Goal: Task Accomplishment & Management: Manage account settings

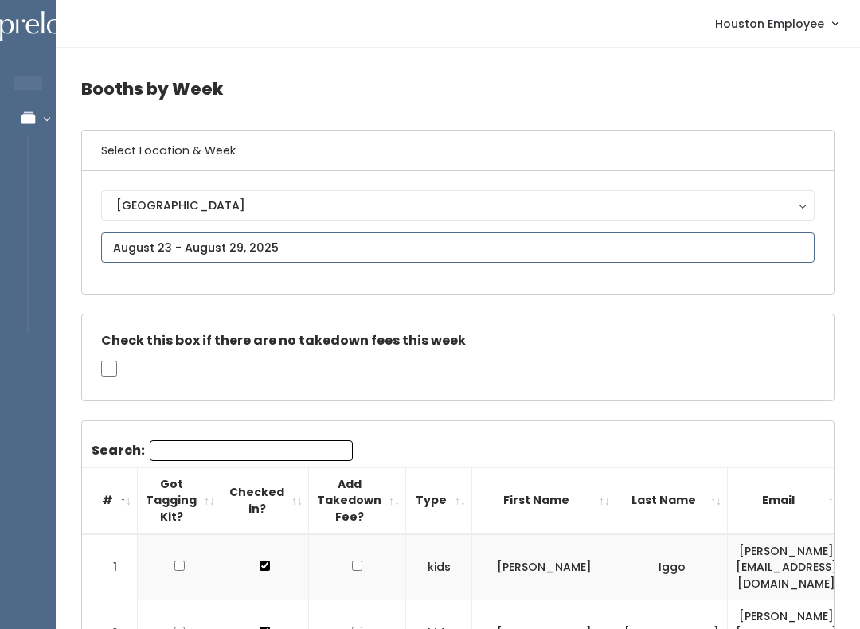
click at [529, 236] on input "text" at bounding box center [457, 247] width 713 height 30
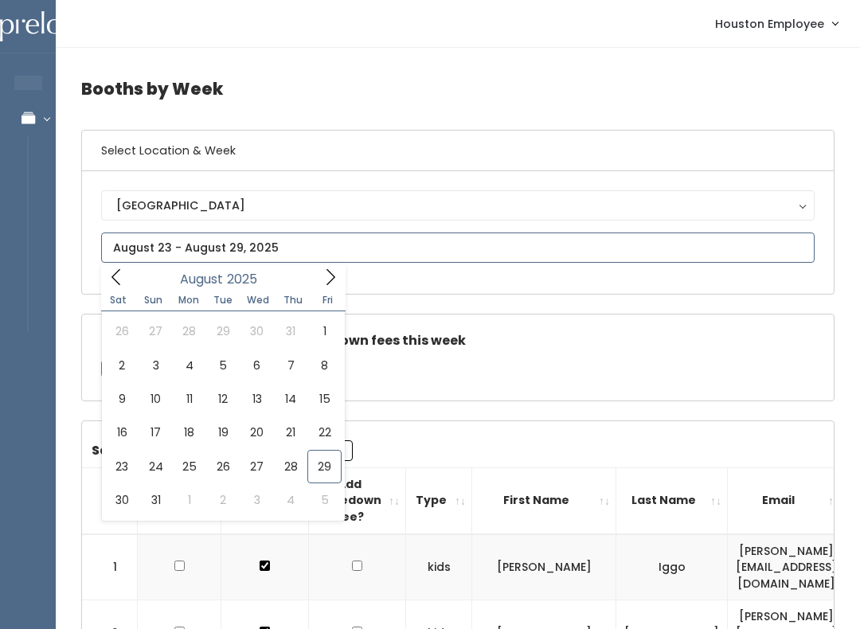
type input "[DATE] to [DATE]"
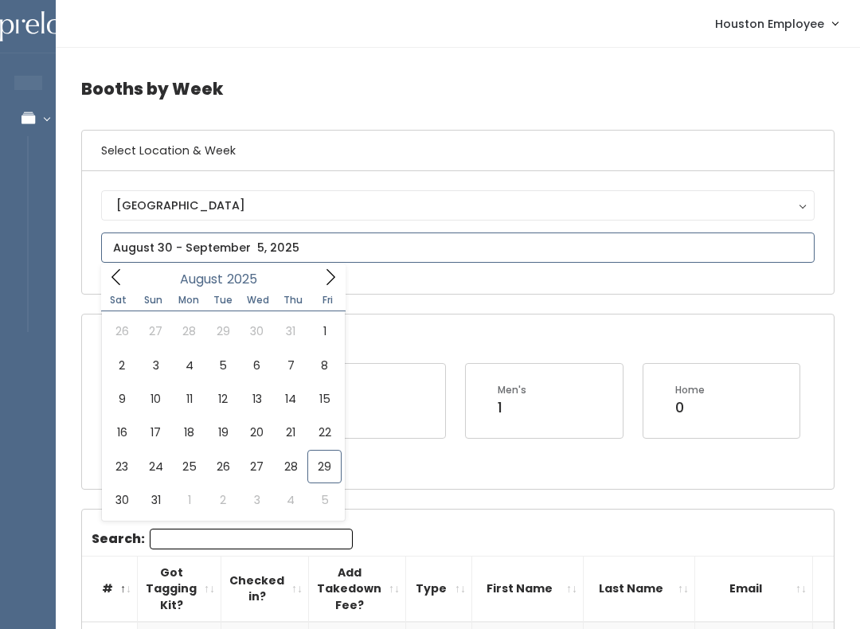
click at [322, 281] on icon at bounding box center [331, 277] width 18 height 18
click at [329, 271] on icon at bounding box center [331, 277] width 18 height 18
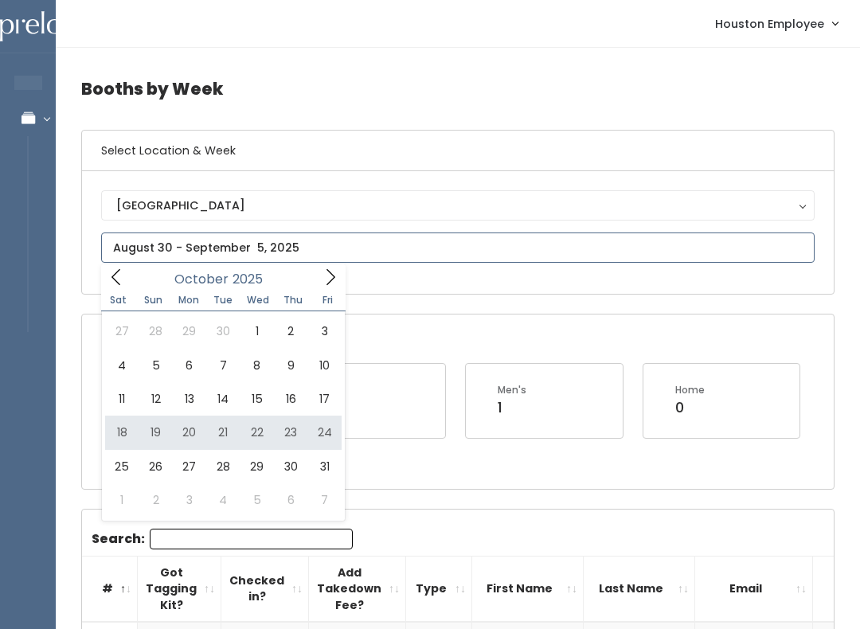
type input "October 18 to October 24"
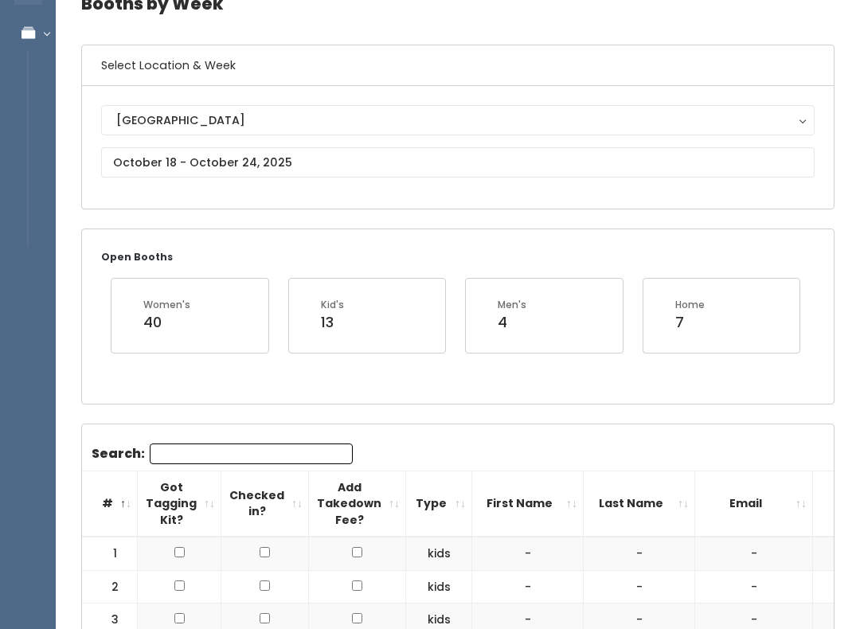
scroll to position [158, 0]
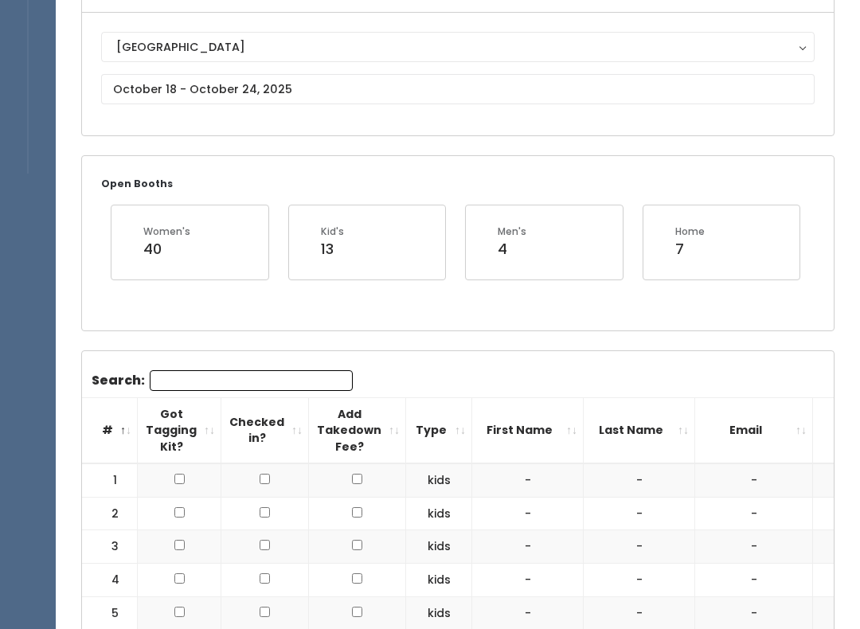
click at [205, 384] on input "Search:" at bounding box center [251, 380] width 203 height 21
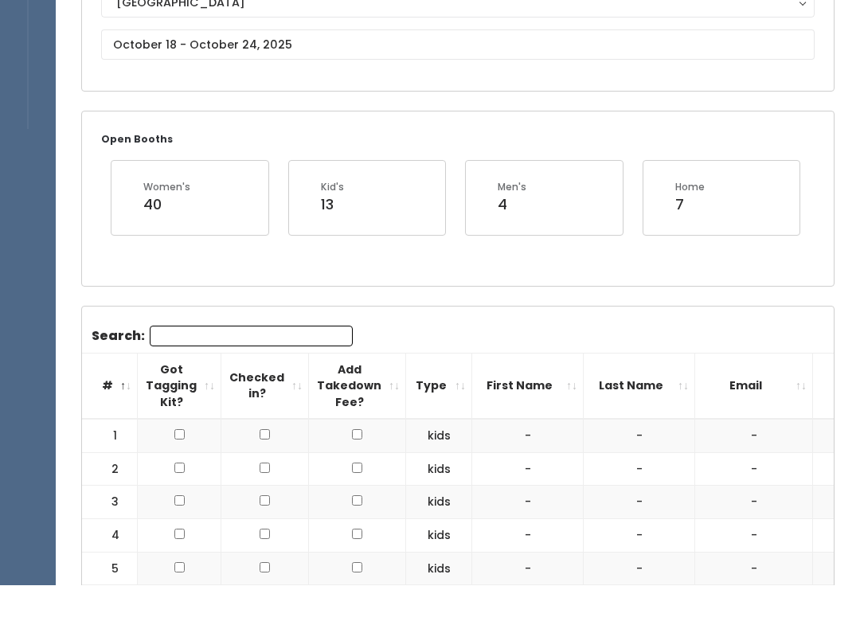
scroll to position [0, 0]
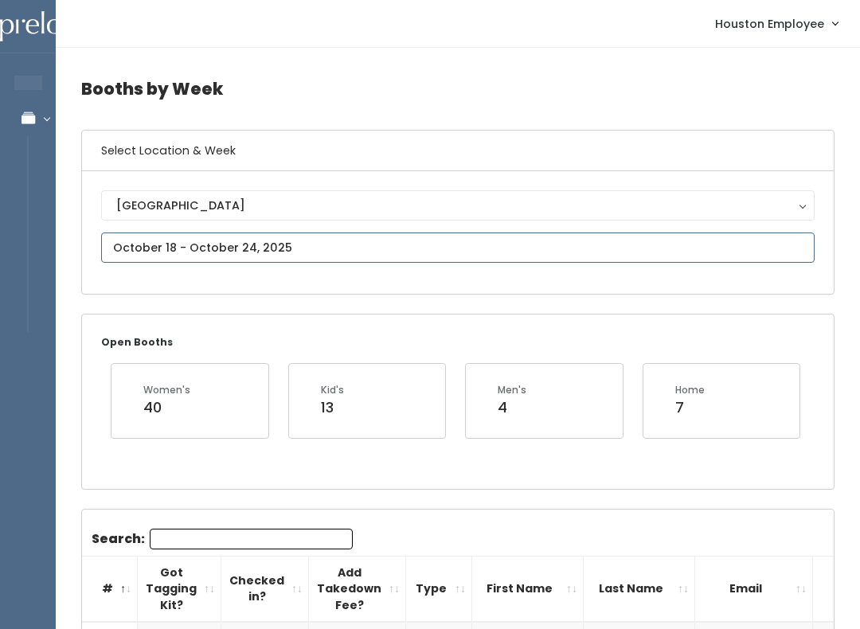
click at [301, 246] on input "text" at bounding box center [457, 247] width 713 height 30
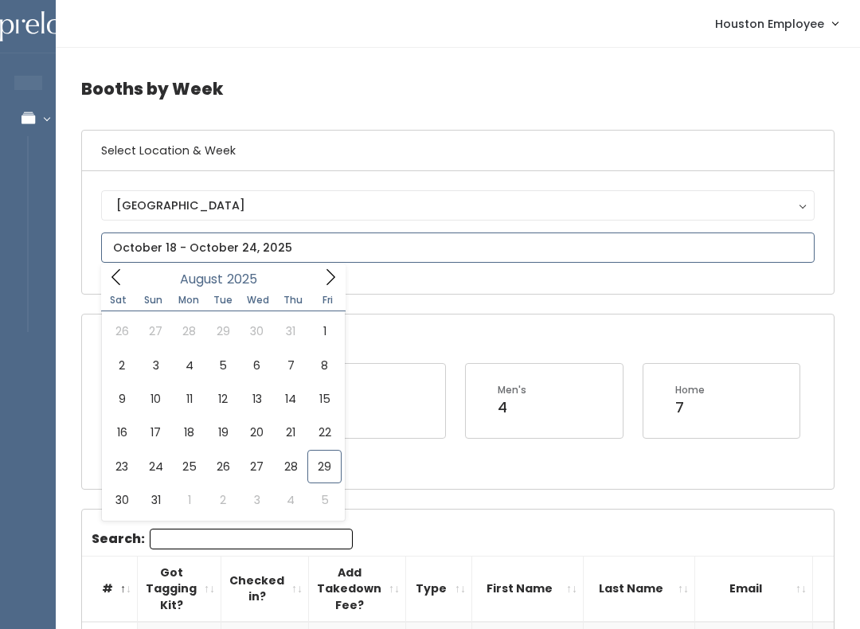
type input "[DATE] to [DATE]"
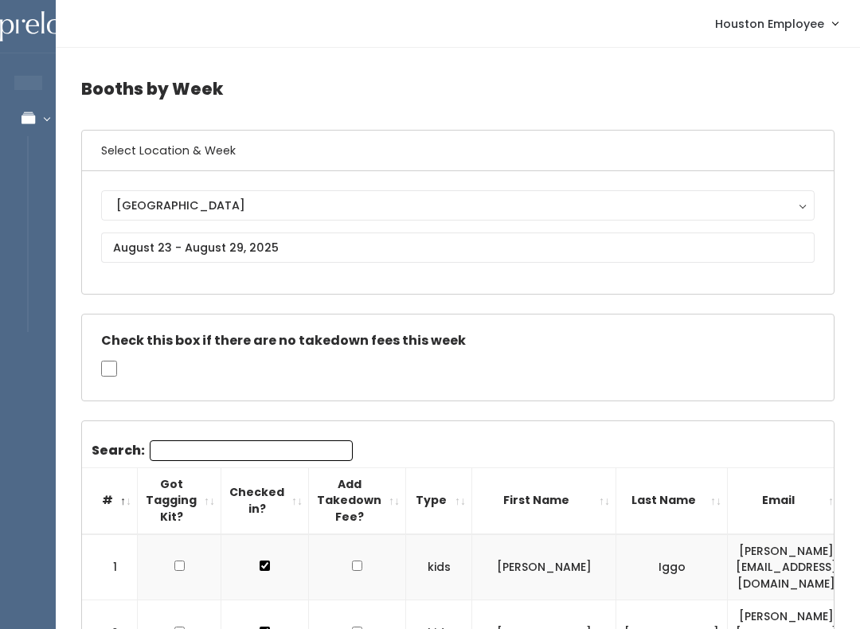
click at [213, 449] on input "Search:" at bounding box center [251, 450] width 203 height 21
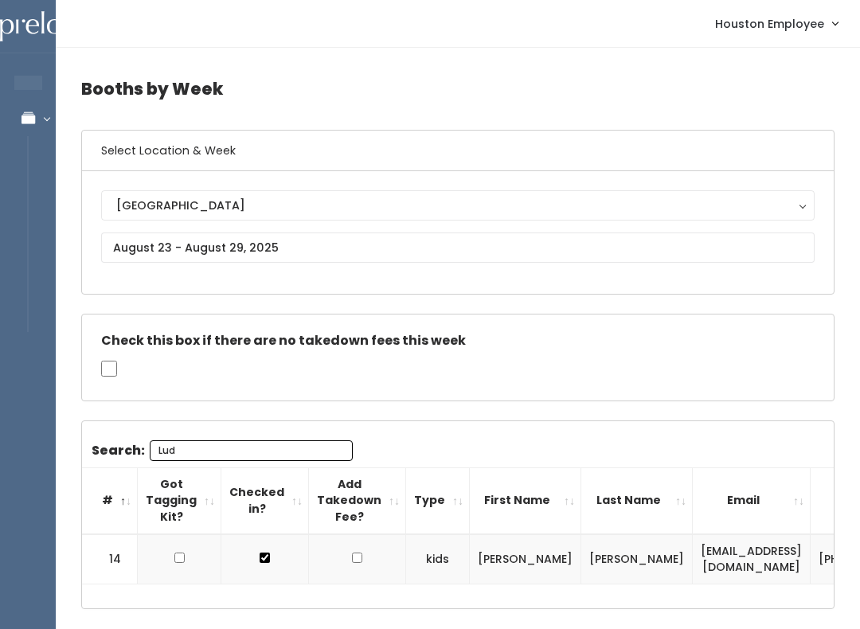
type input "Lud"
click at [587, 247] on input "text" at bounding box center [457, 247] width 713 height 30
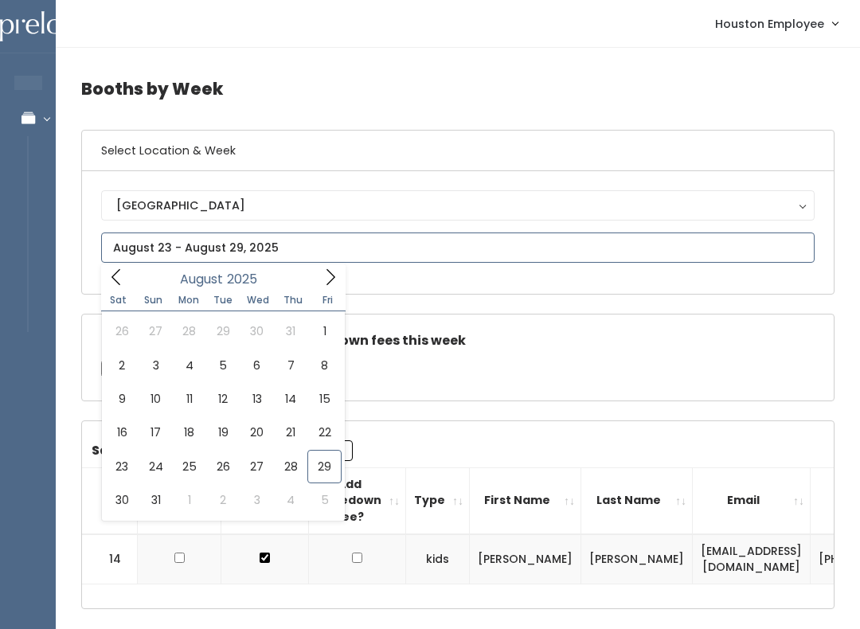
type input "[DATE] to [DATE]"
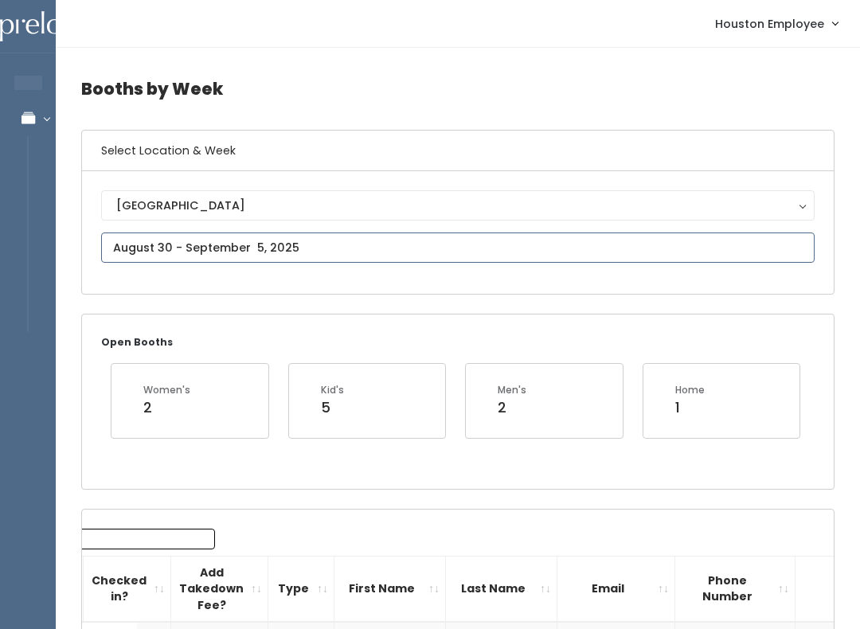
click at [337, 246] on input "text" at bounding box center [457, 247] width 713 height 30
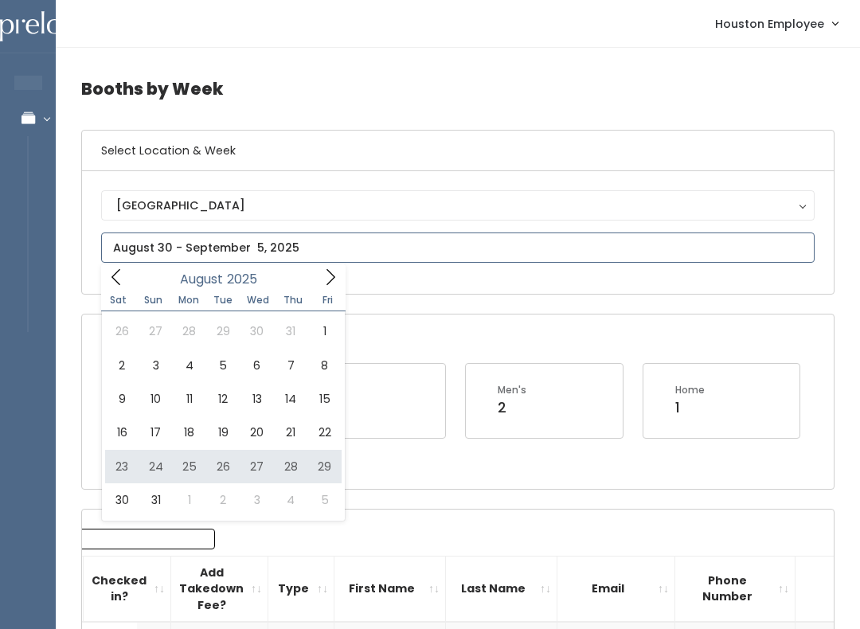
type input "August 23 to August 29"
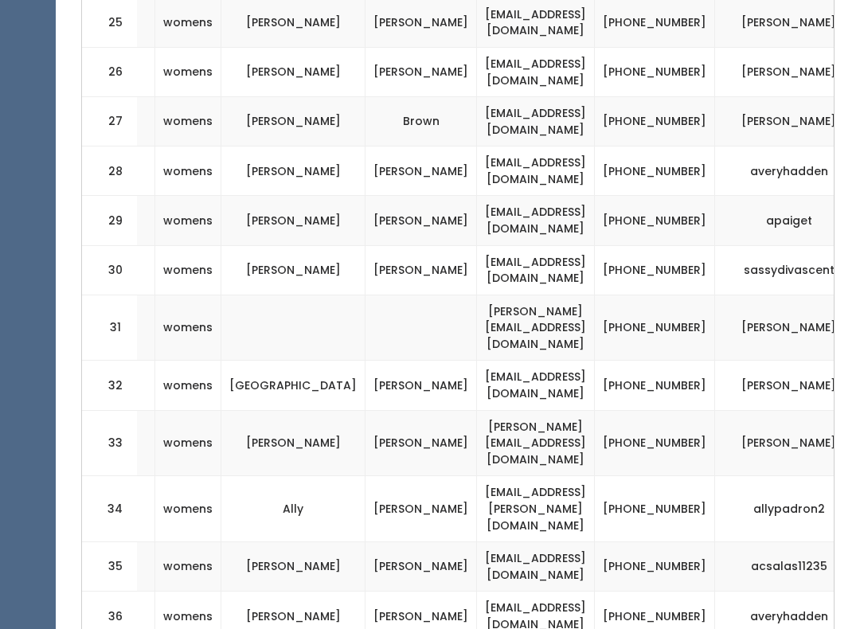
scroll to position [1823, 0]
click at [365, 195] on td "[PERSON_NAME]" at bounding box center [420, 219] width 111 height 49
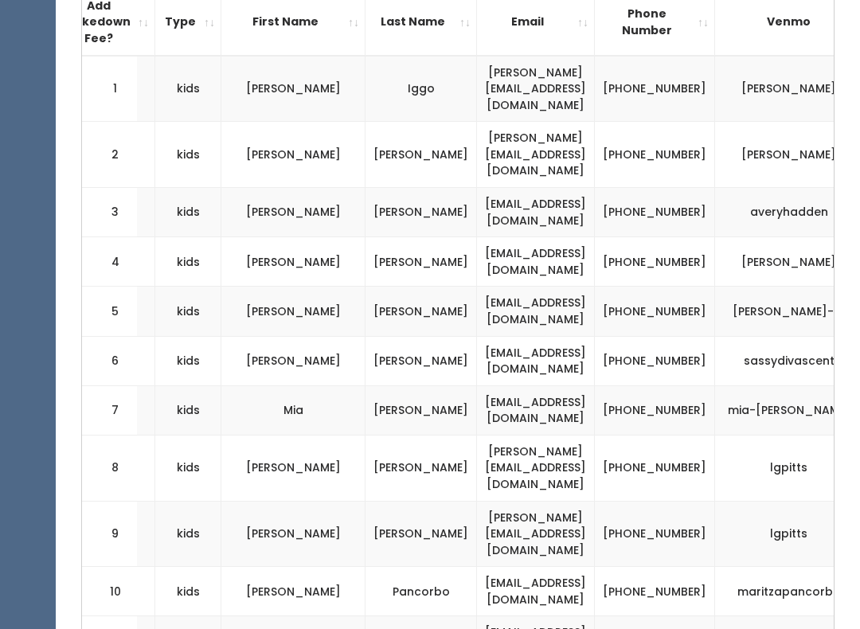
scroll to position [0, 0]
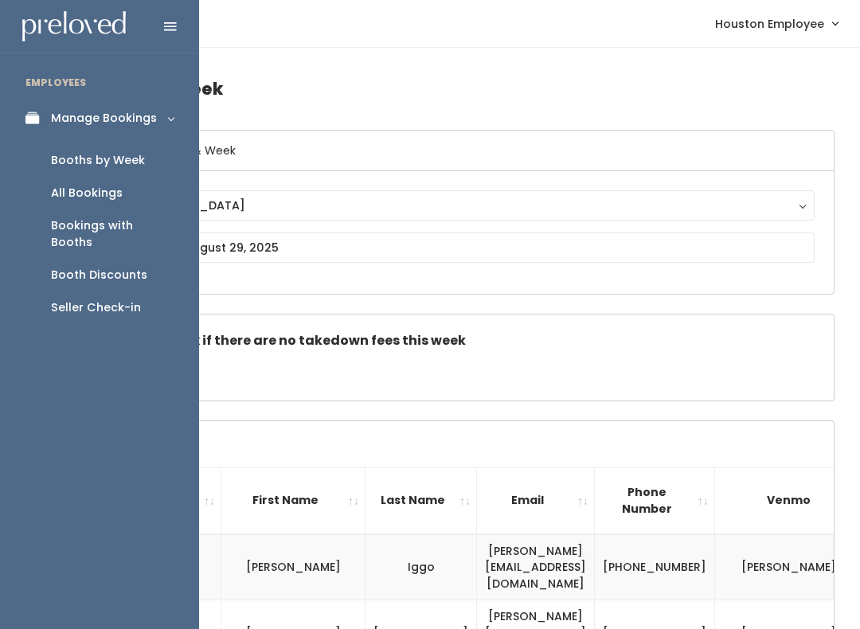
click at [127, 162] on div "Booths by Week" at bounding box center [98, 160] width 94 height 17
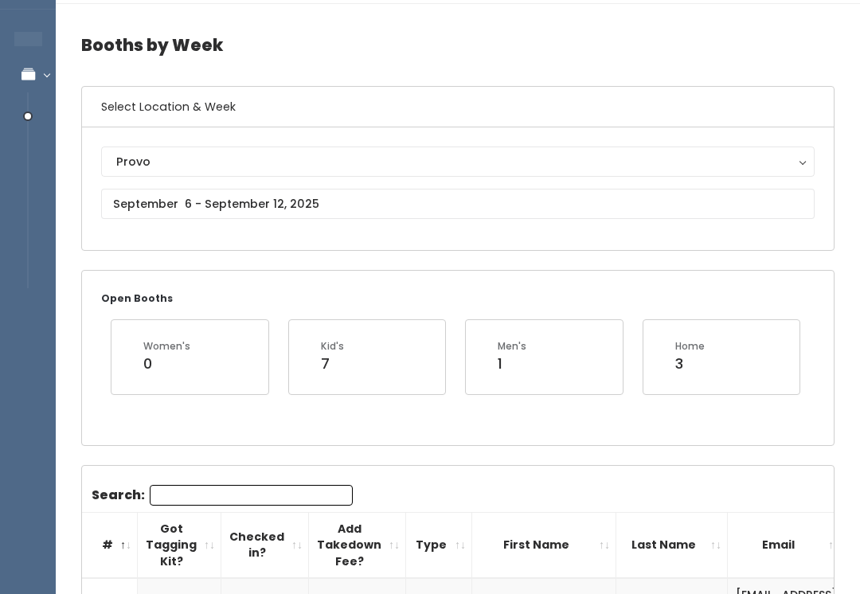
scroll to position [45, 0]
click at [443, 207] on input "text" at bounding box center [457, 203] width 713 height 30
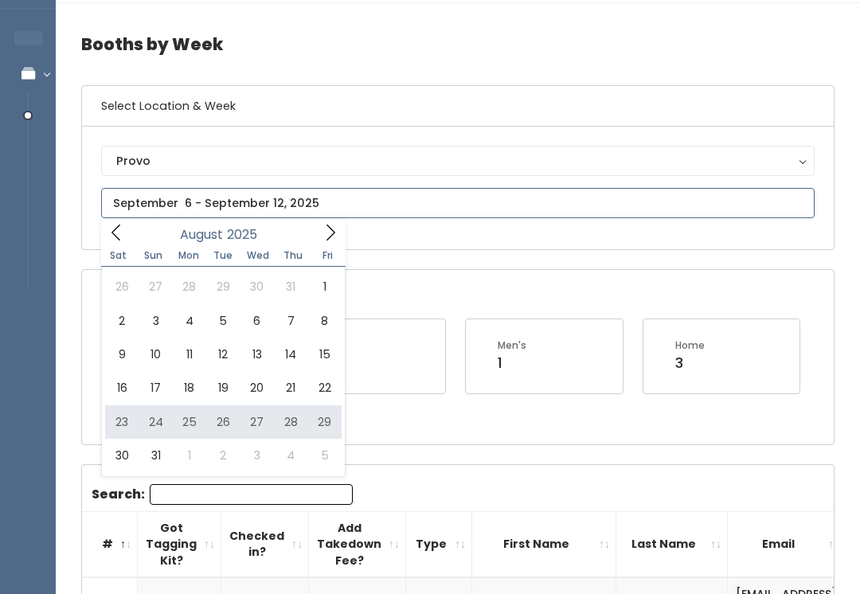
type input "August 23 to August 29"
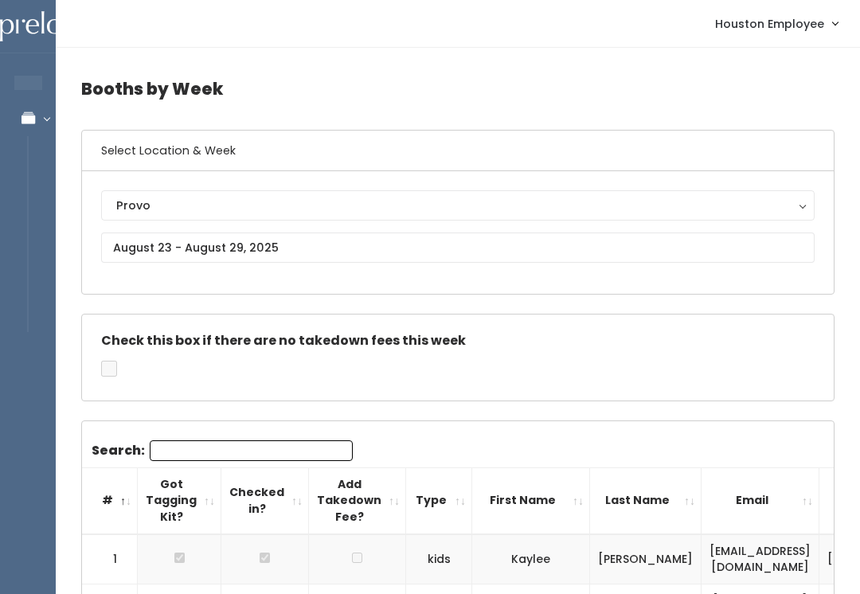
scroll to position [5, 0]
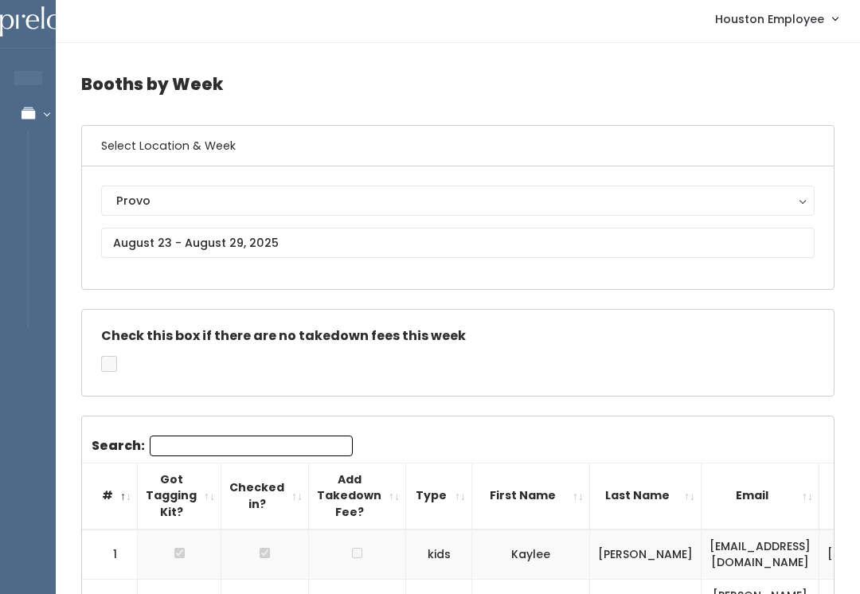
click at [474, 199] on div "Provo" at bounding box center [457, 201] width 683 height 18
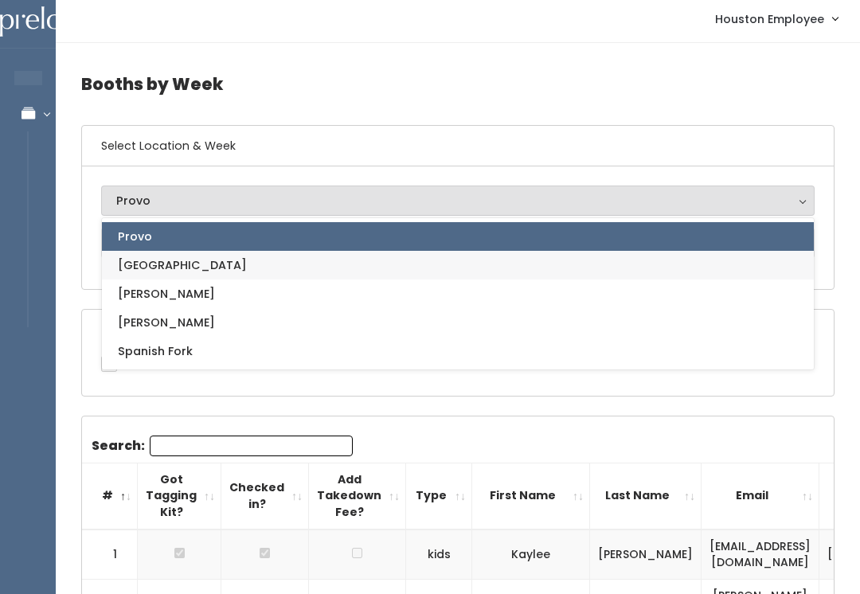
click at [256, 271] on link "[GEOGRAPHIC_DATA]" at bounding box center [458, 265] width 712 height 29
select select "5"
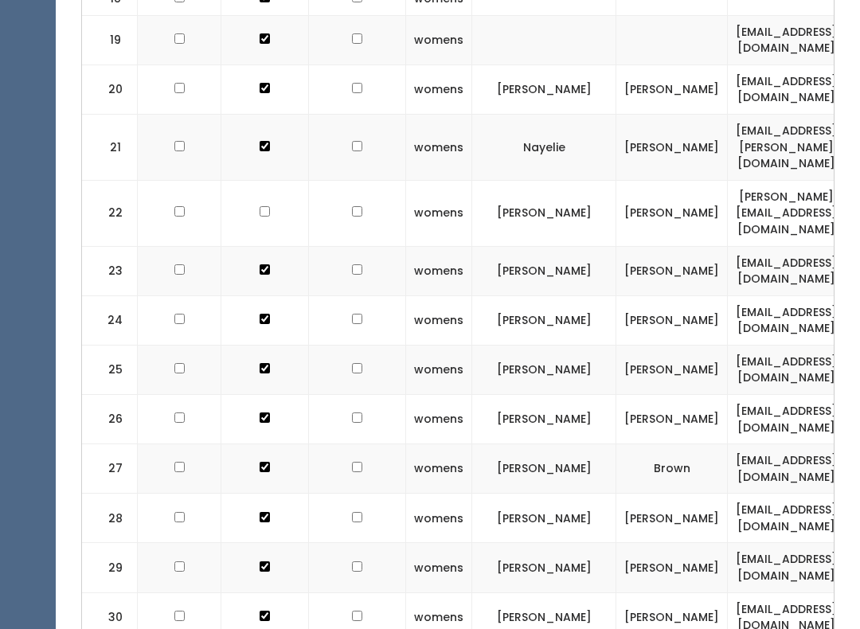
scroll to position [1496, 0]
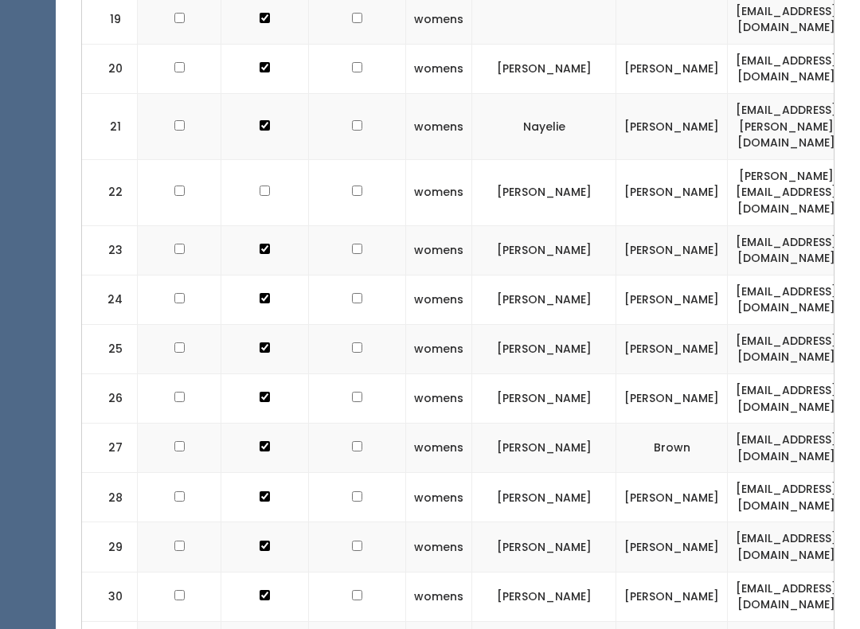
checkbox input "true"
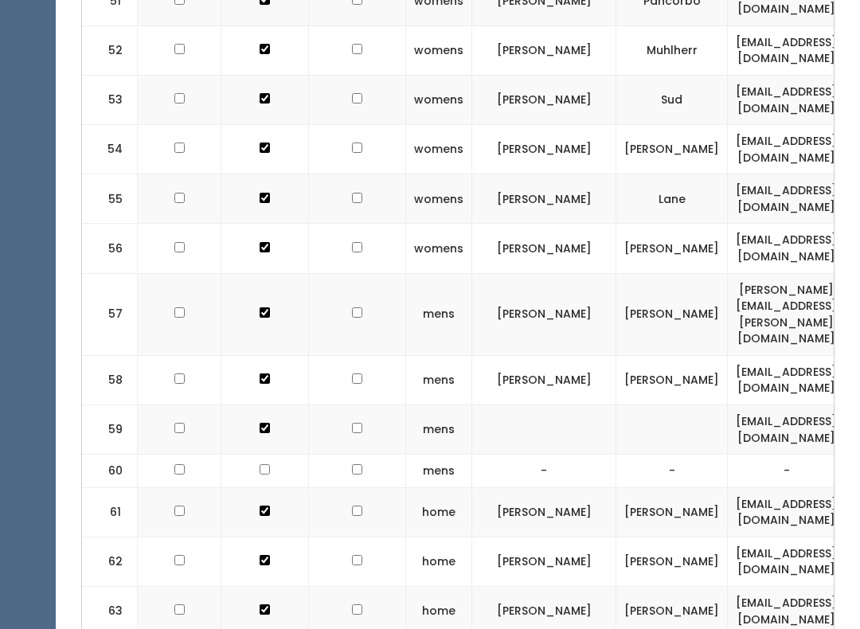
scroll to position [0, 0]
checkbox input "true"
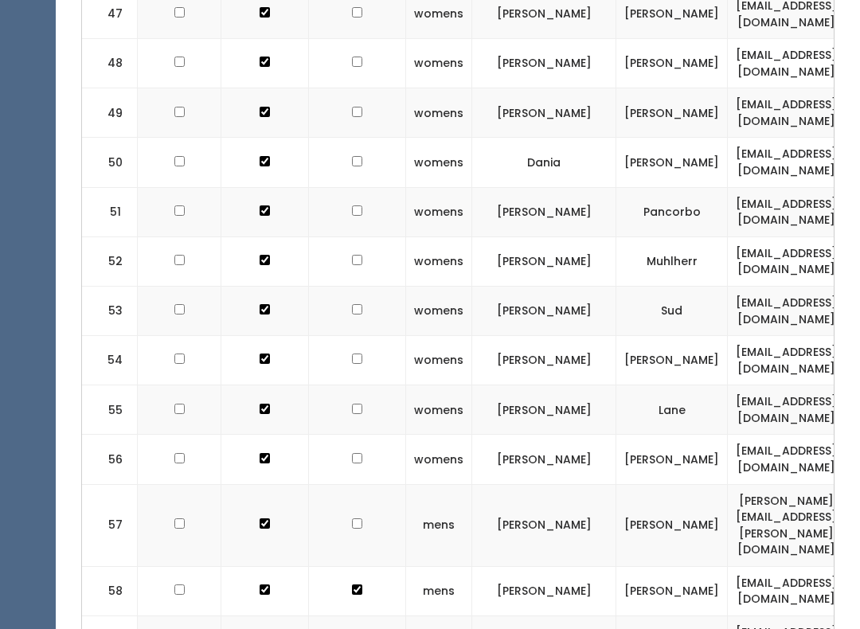
scroll to position [2974, 0]
